Goal: Transaction & Acquisition: Purchase product/service

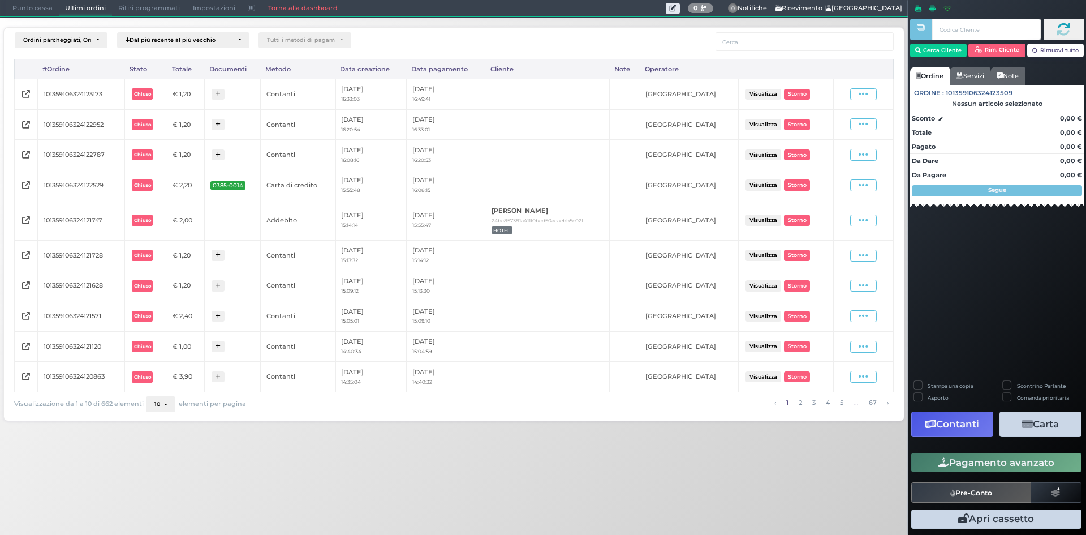
click at [45, 11] on span "Punto cassa" at bounding box center [32, 9] width 53 height 16
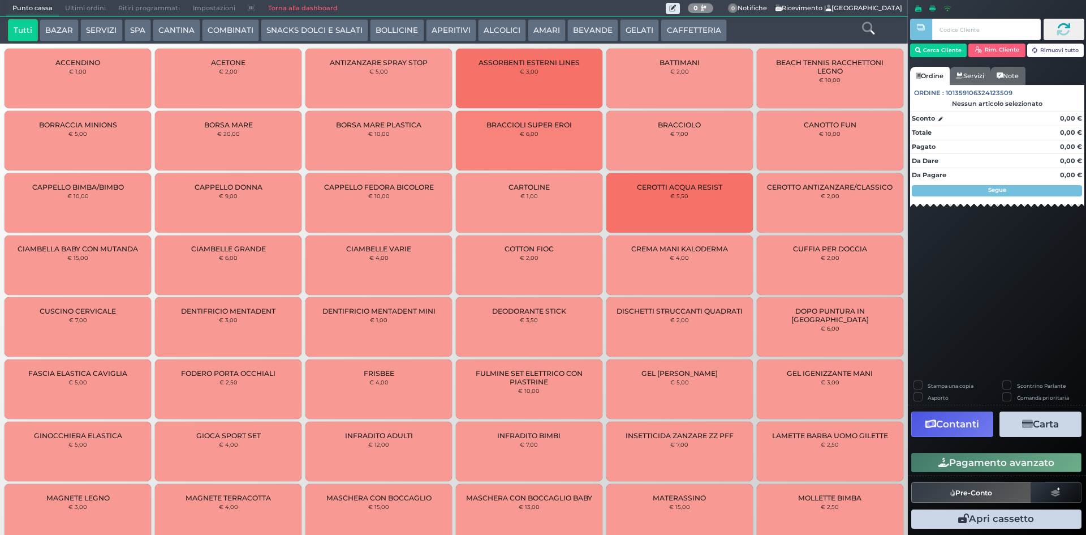
click at [575, 32] on button "BEVANDE" at bounding box center [592, 30] width 51 height 23
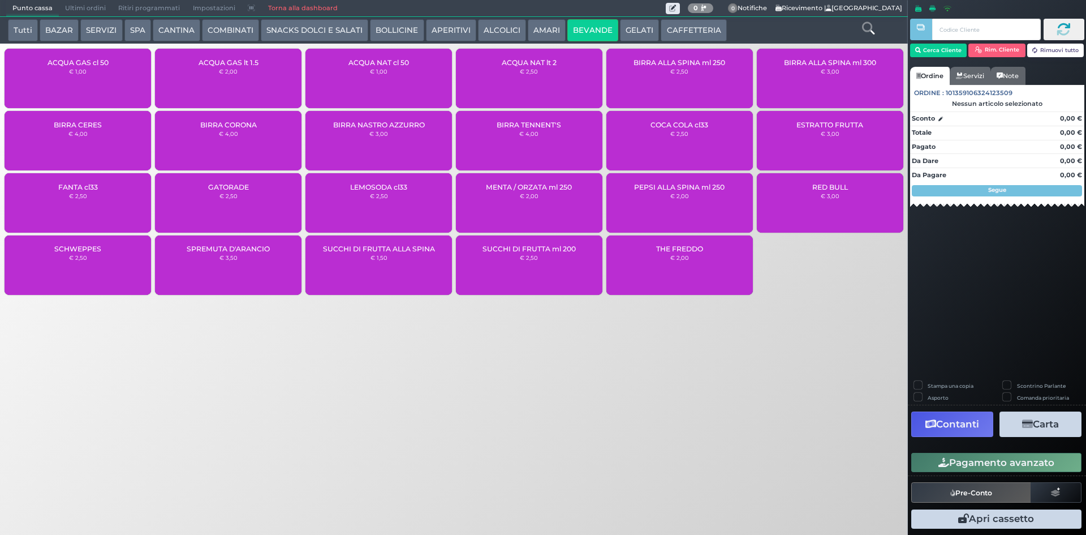
click at [699, 32] on button "CAFFETTERIA" at bounding box center [694, 30] width 66 height 23
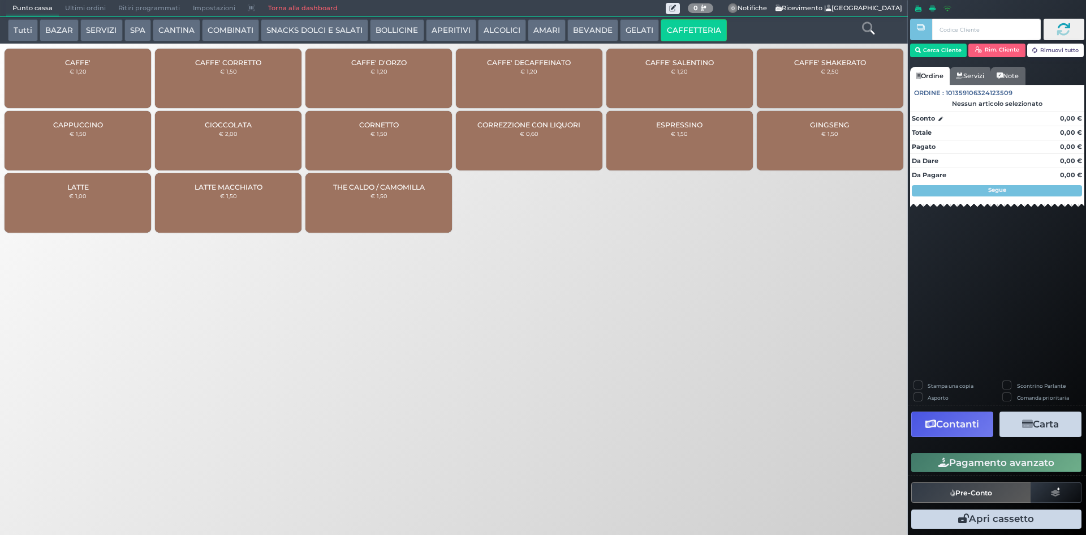
click at [634, 25] on button "GELATI" at bounding box center [639, 30] width 39 height 23
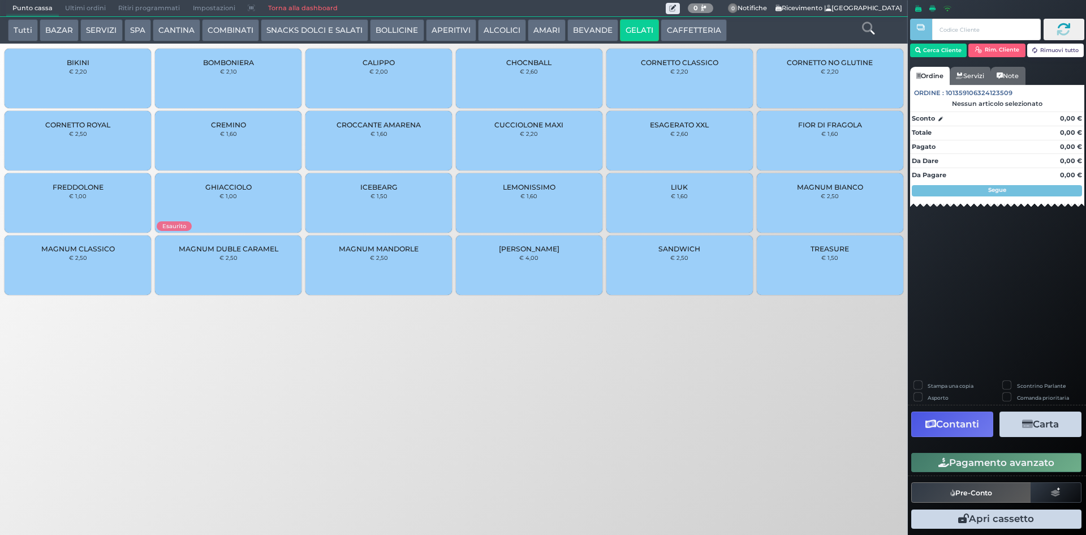
click at [686, 87] on div "CORNETTO CLASSICO € 2,20" at bounding box center [679, 78] width 147 height 59
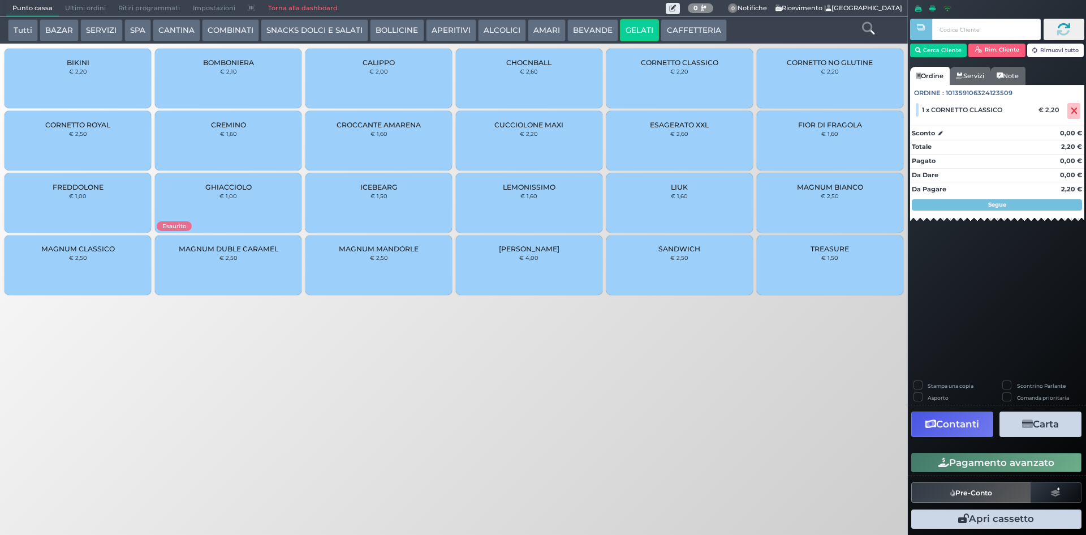
click at [996, 470] on button "Pagamento avanzato" at bounding box center [996, 462] width 170 height 19
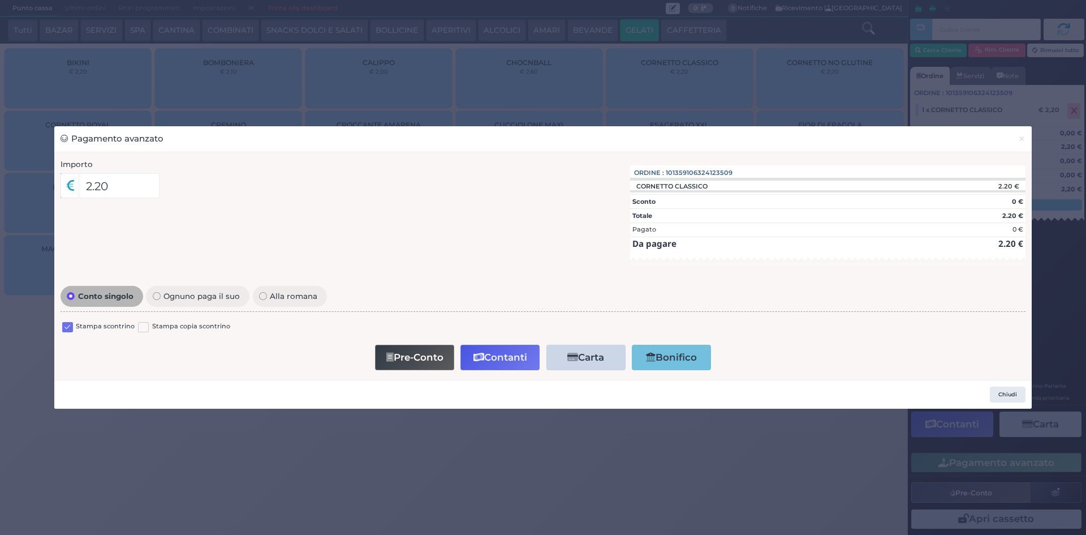
click at [65, 324] on label at bounding box center [67, 327] width 11 height 11
click at [0, 0] on input "checkbox" at bounding box center [0, 0] width 0 height 0
click at [485, 352] on button "Contanti" at bounding box center [499, 357] width 79 height 25
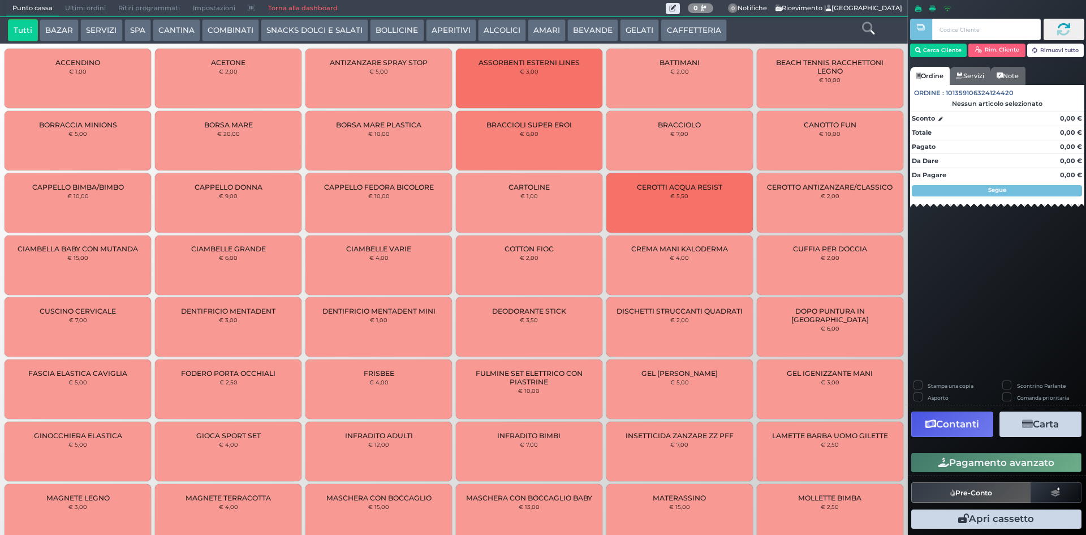
click at [299, 6] on link "Torna alla dashboard" at bounding box center [302, 9] width 82 height 16
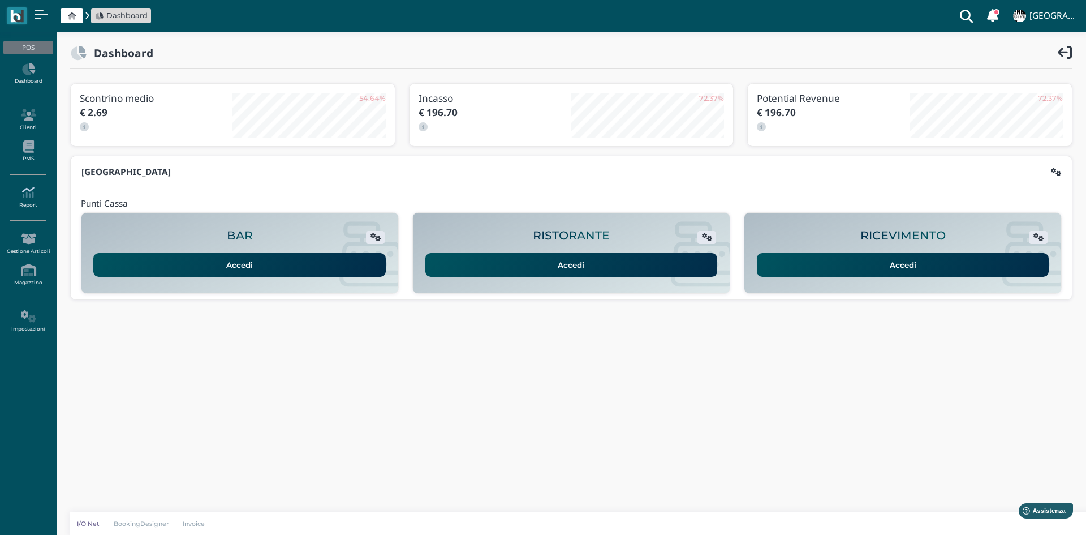
click at [20, 203] on link "Report" at bounding box center [27, 197] width 49 height 31
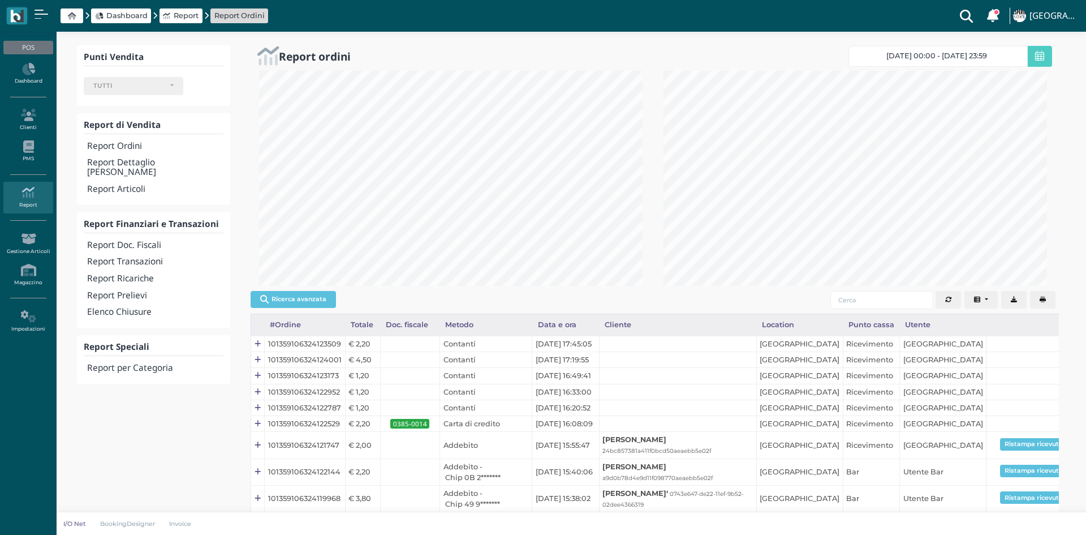
select select
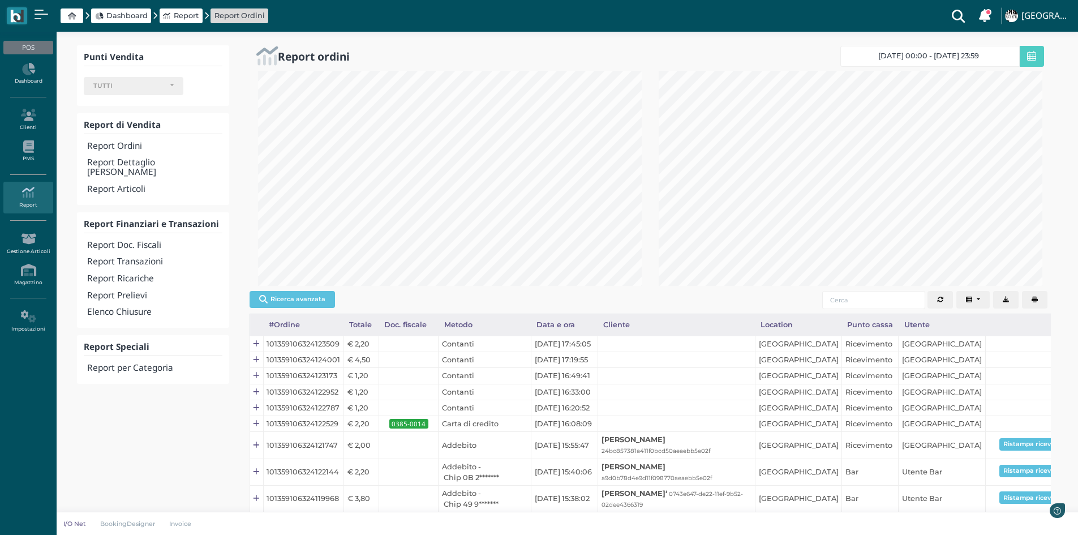
scroll to position [215, 401]
click at [148, 257] on h4 "Report Transazioni" at bounding box center [154, 262] width 135 height 10
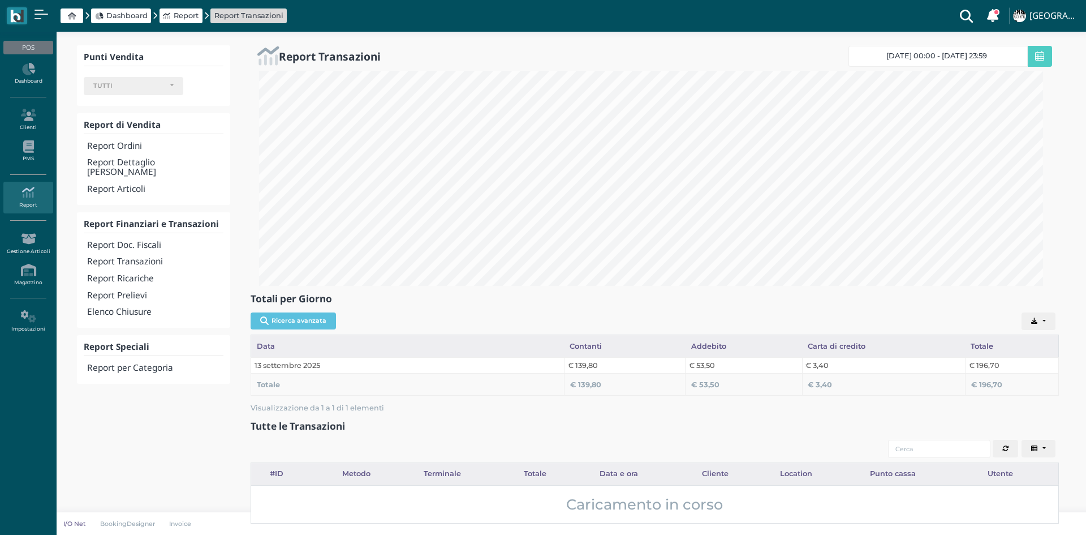
select select
